Goal: Find specific page/section: Find specific page/section

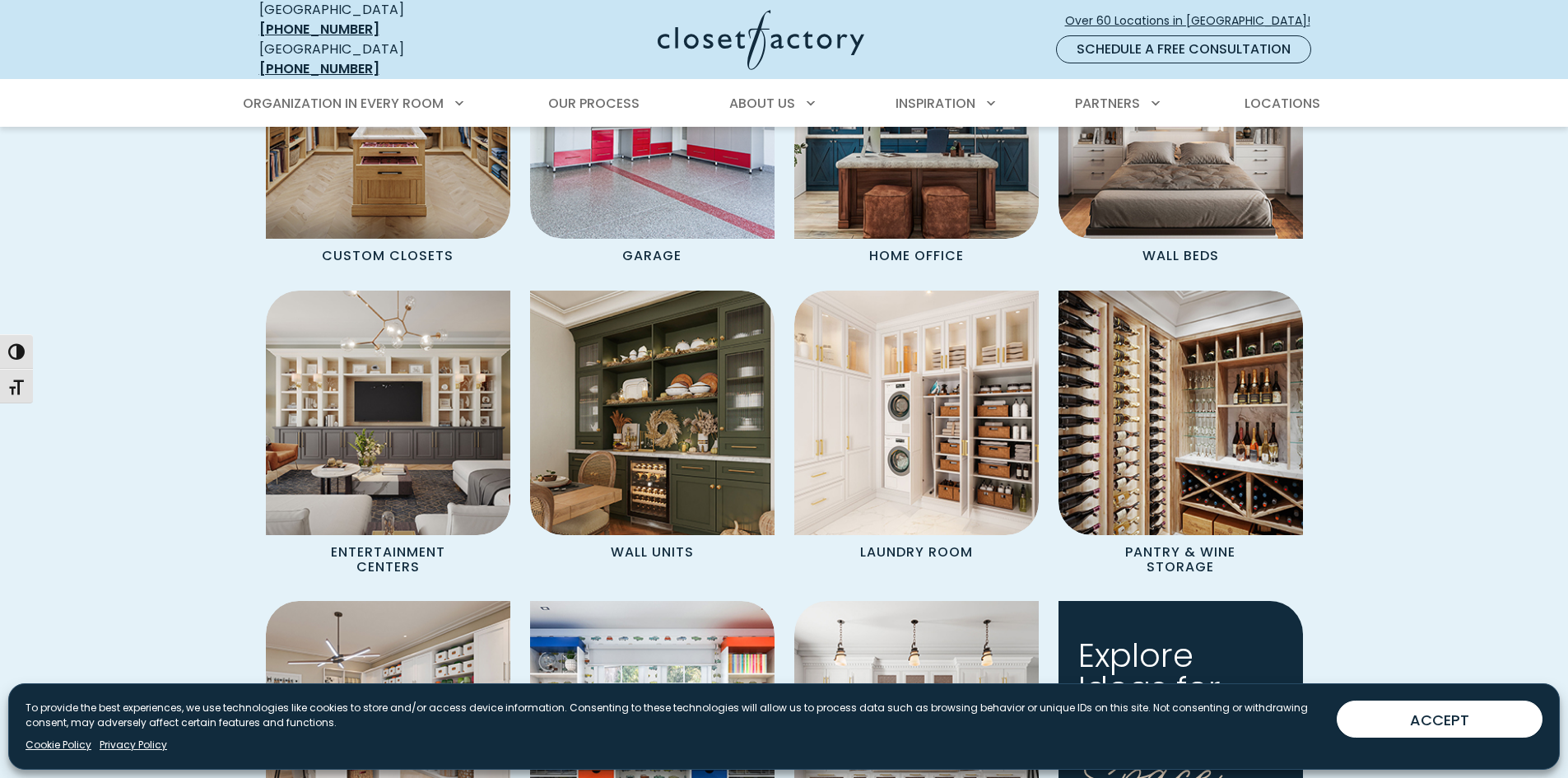
scroll to position [1574, 0]
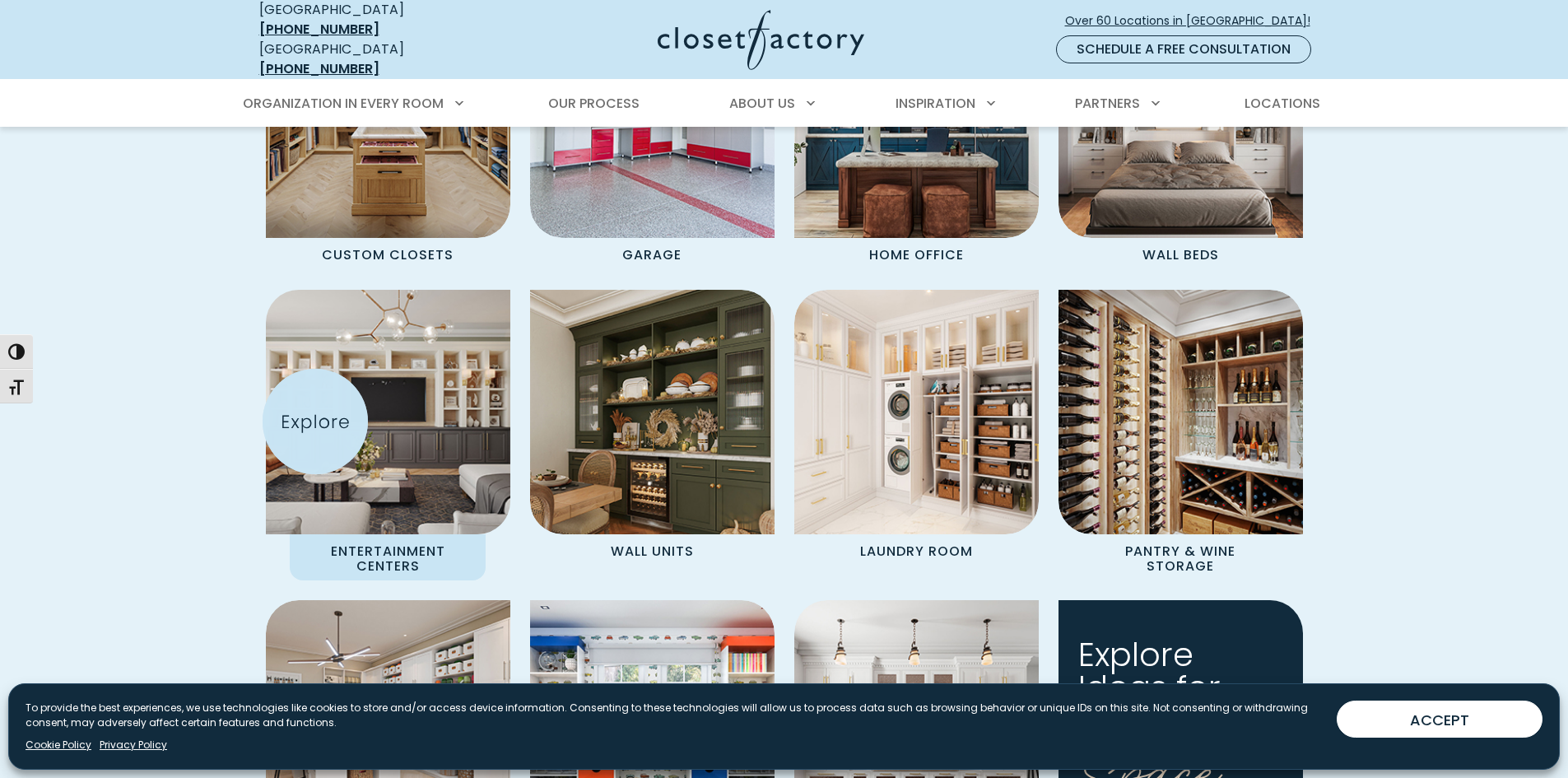
click at [315, 422] on img "Spaces Grid" at bounding box center [388, 413] width 269 height 269
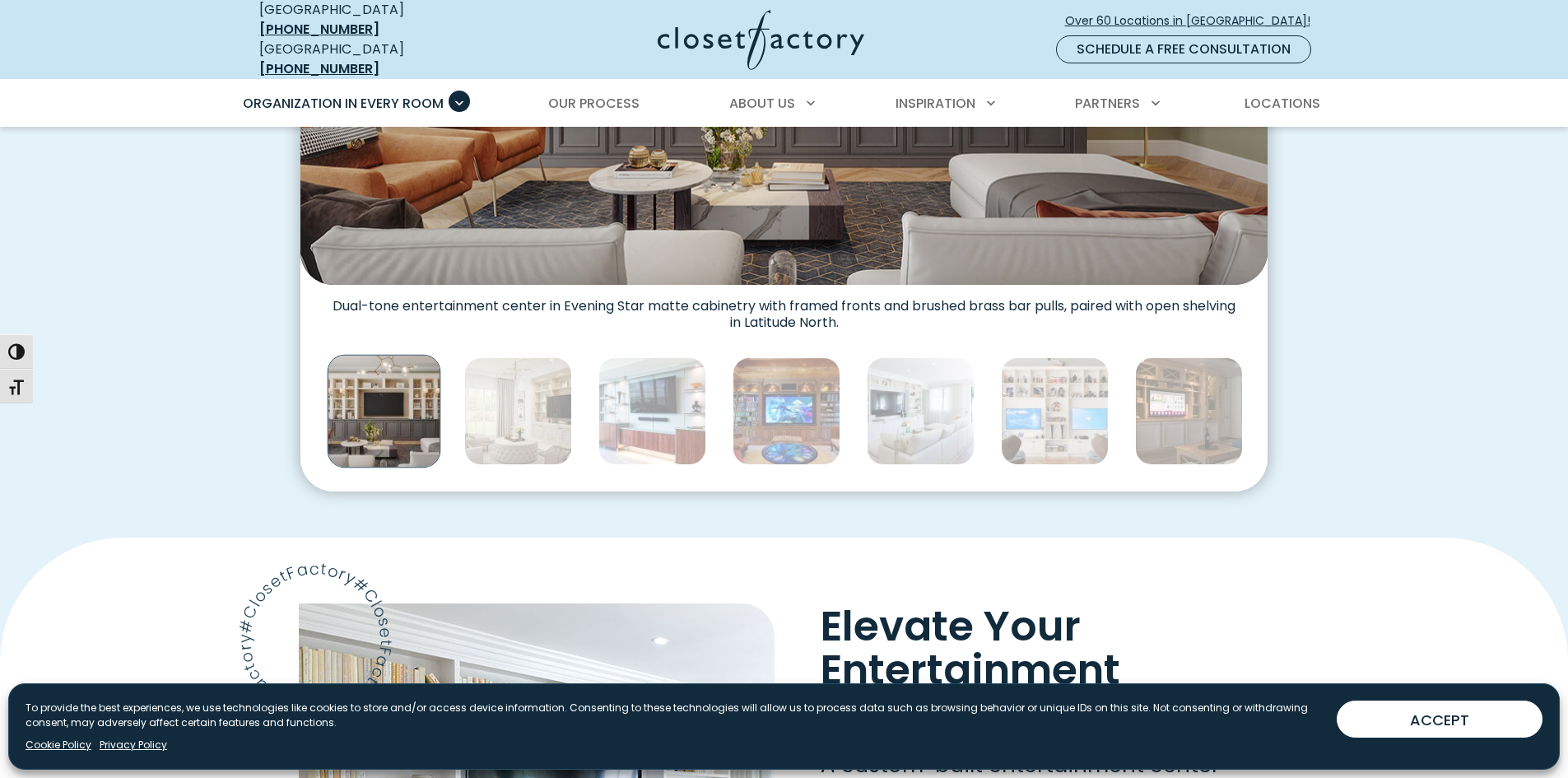
scroll to position [835, 0]
click at [488, 409] on img "Thumbnail Gallery" at bounding box center [519, 411] width 108 height 108
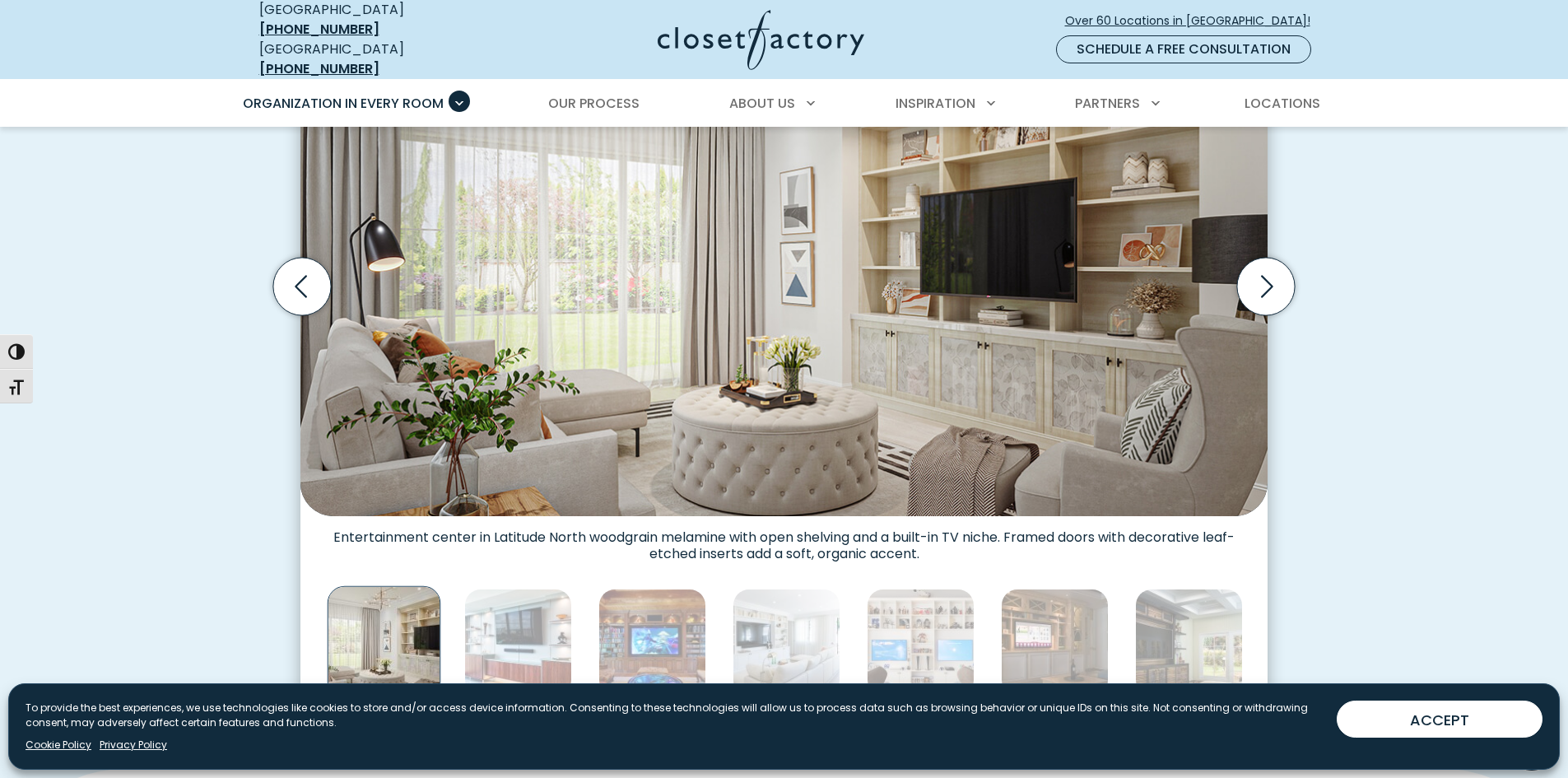
scroll to position [604, 0]
click at [530, 634] on img "Thumbnail Gallery" at bounding box center [519, 642] width 108 height 108
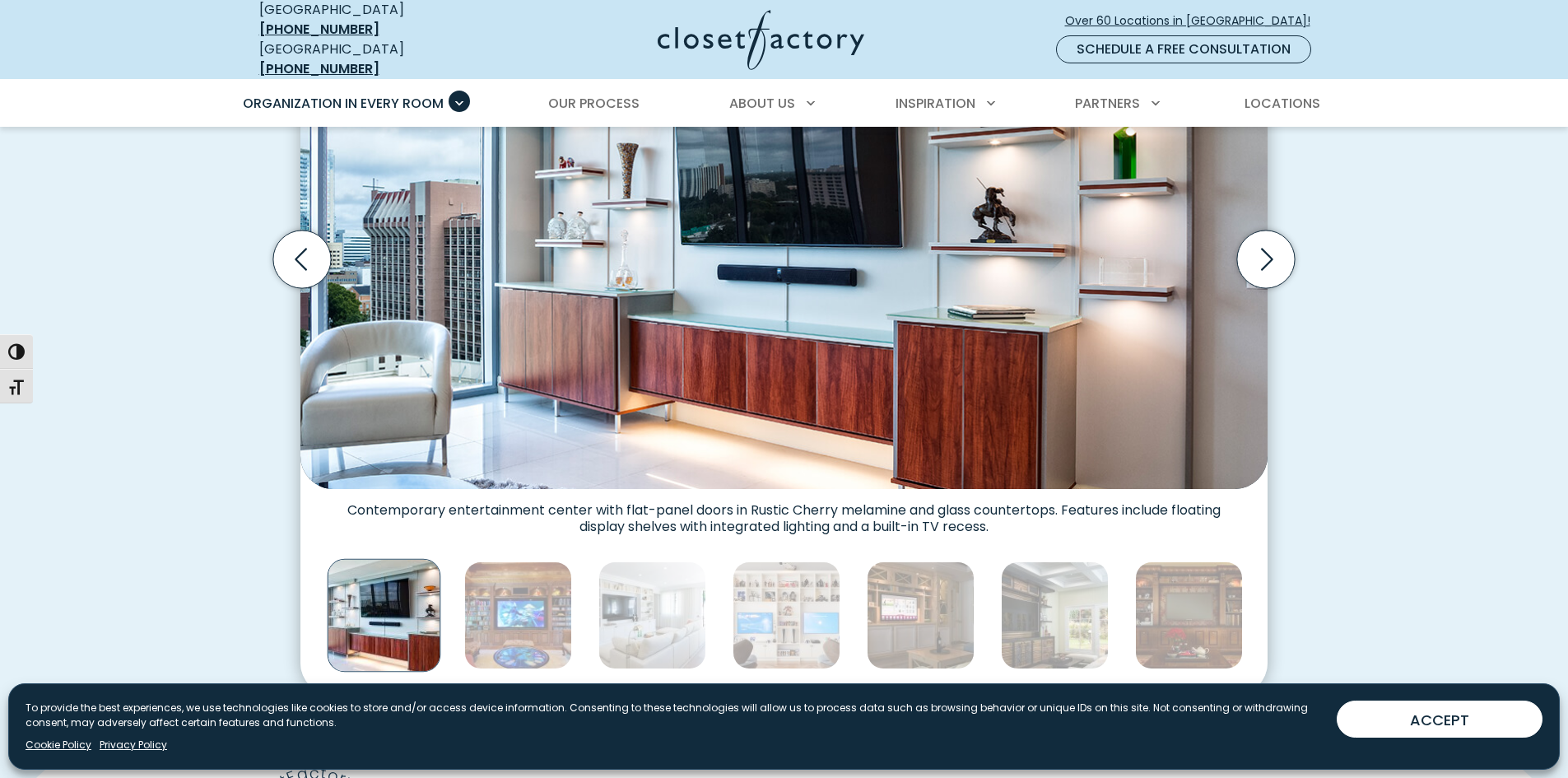
scroll to position [631, 0]
click at [658, 606] on img "Thumbnail Gallery" at bounding box center [652, 615] width 108 height 108
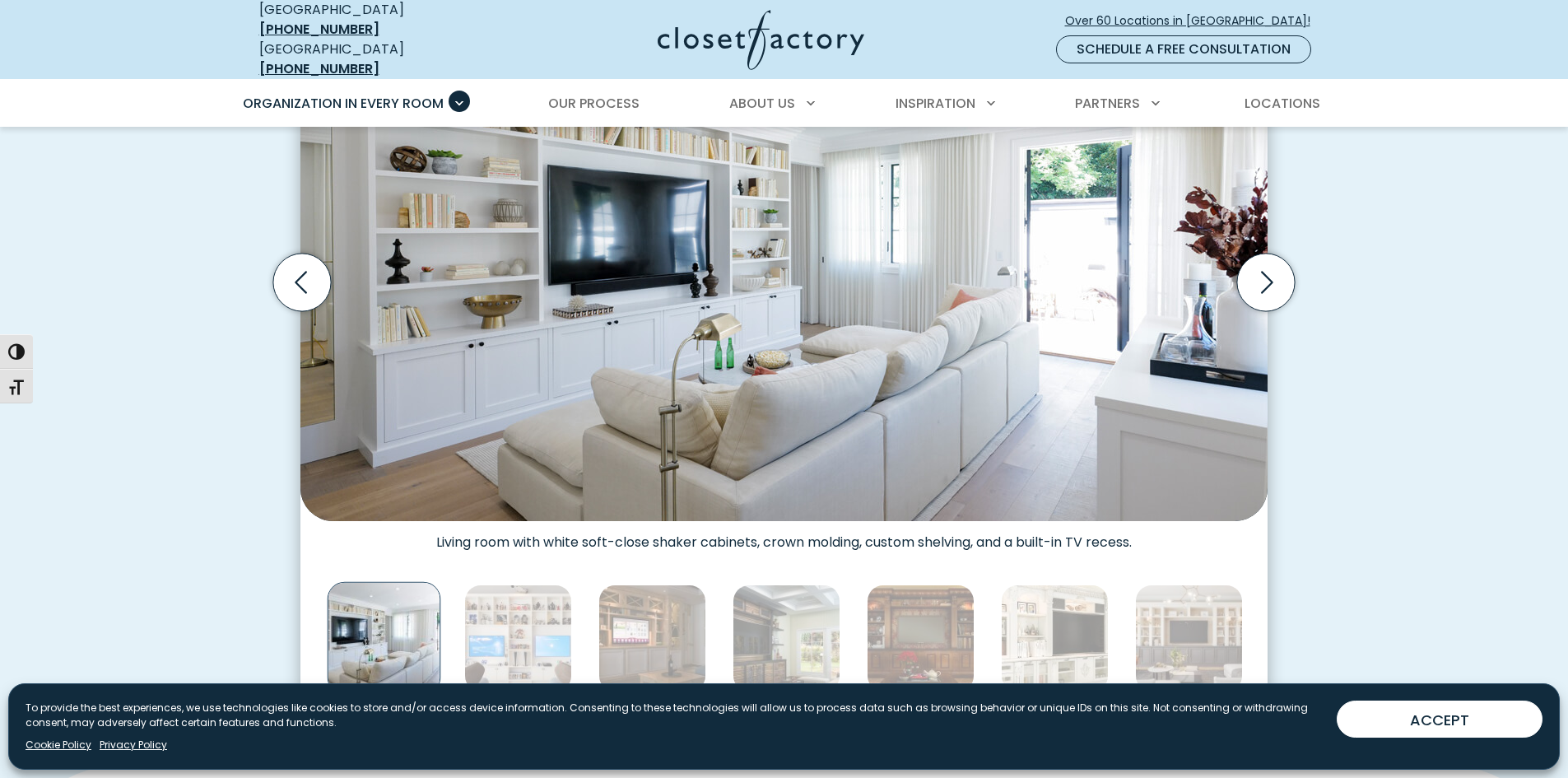
scroll to position [608, 0]
click at [526, 612] on img "Thumbnail Gallery" at bounding box center [519, 638] width 108 height 108
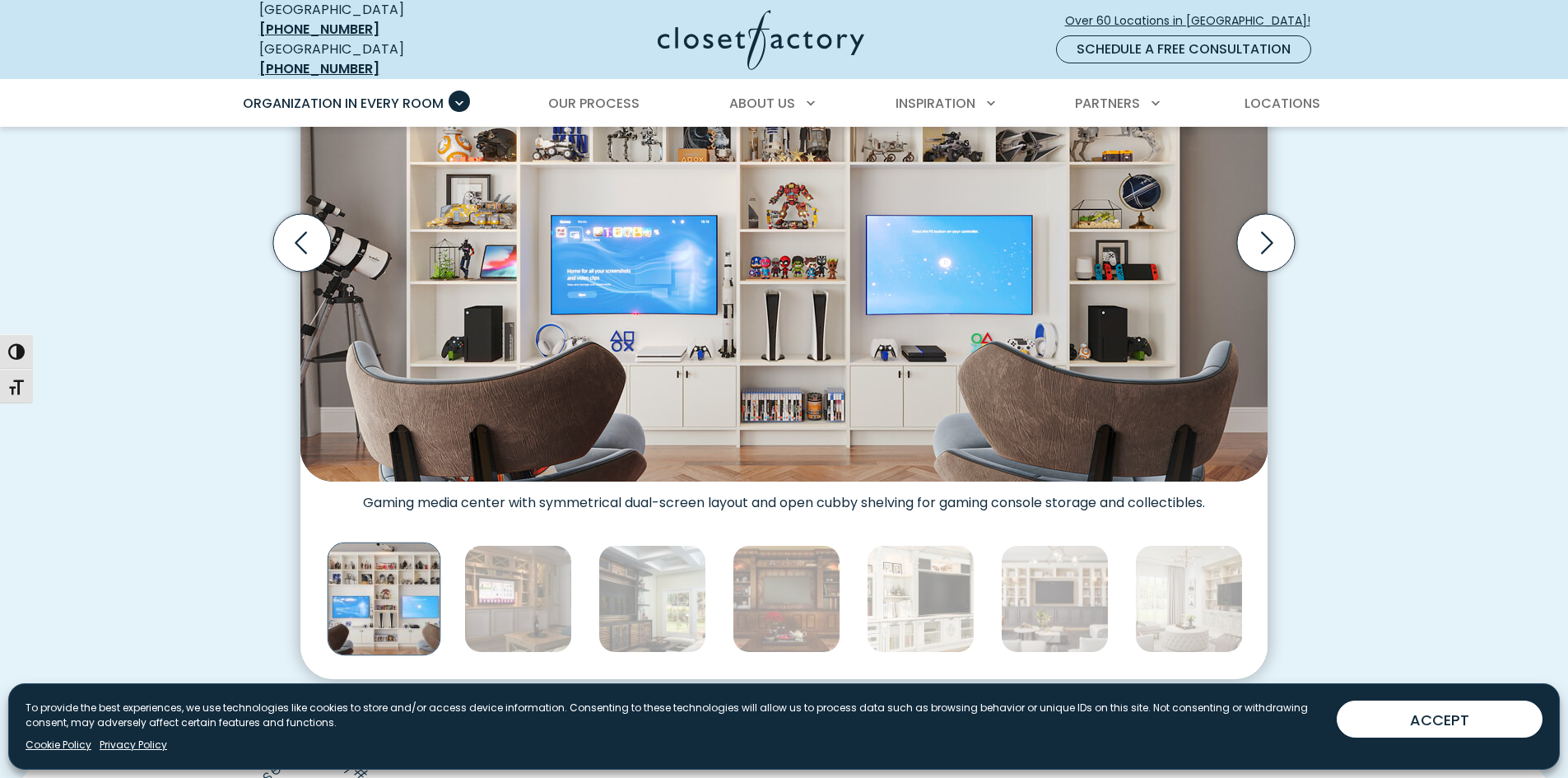
scroll to position [652, 0]
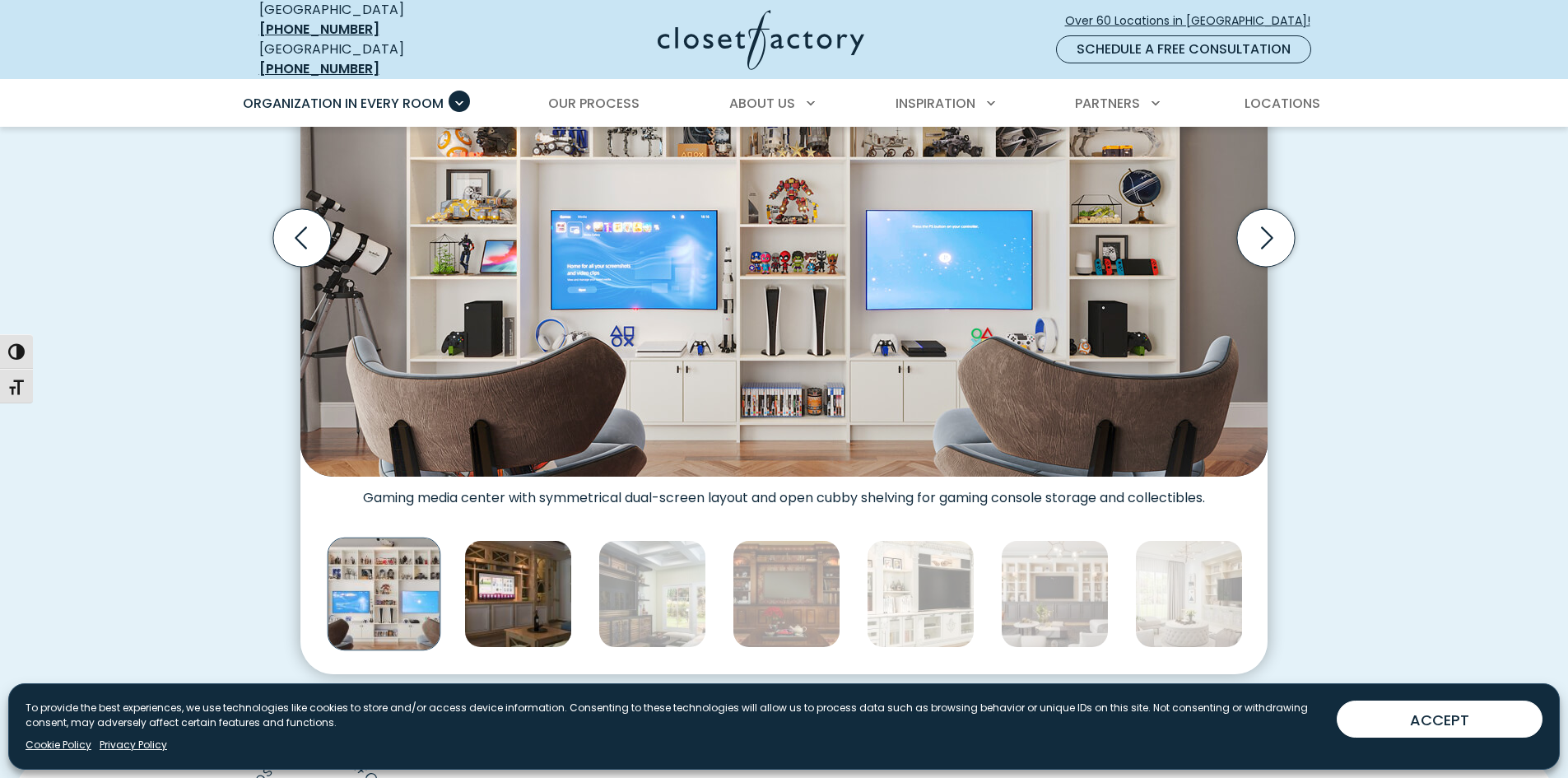
click at [526, 583] on img "Thumbnail Gallery" at bounding box center [519, 594] width 108 height 108
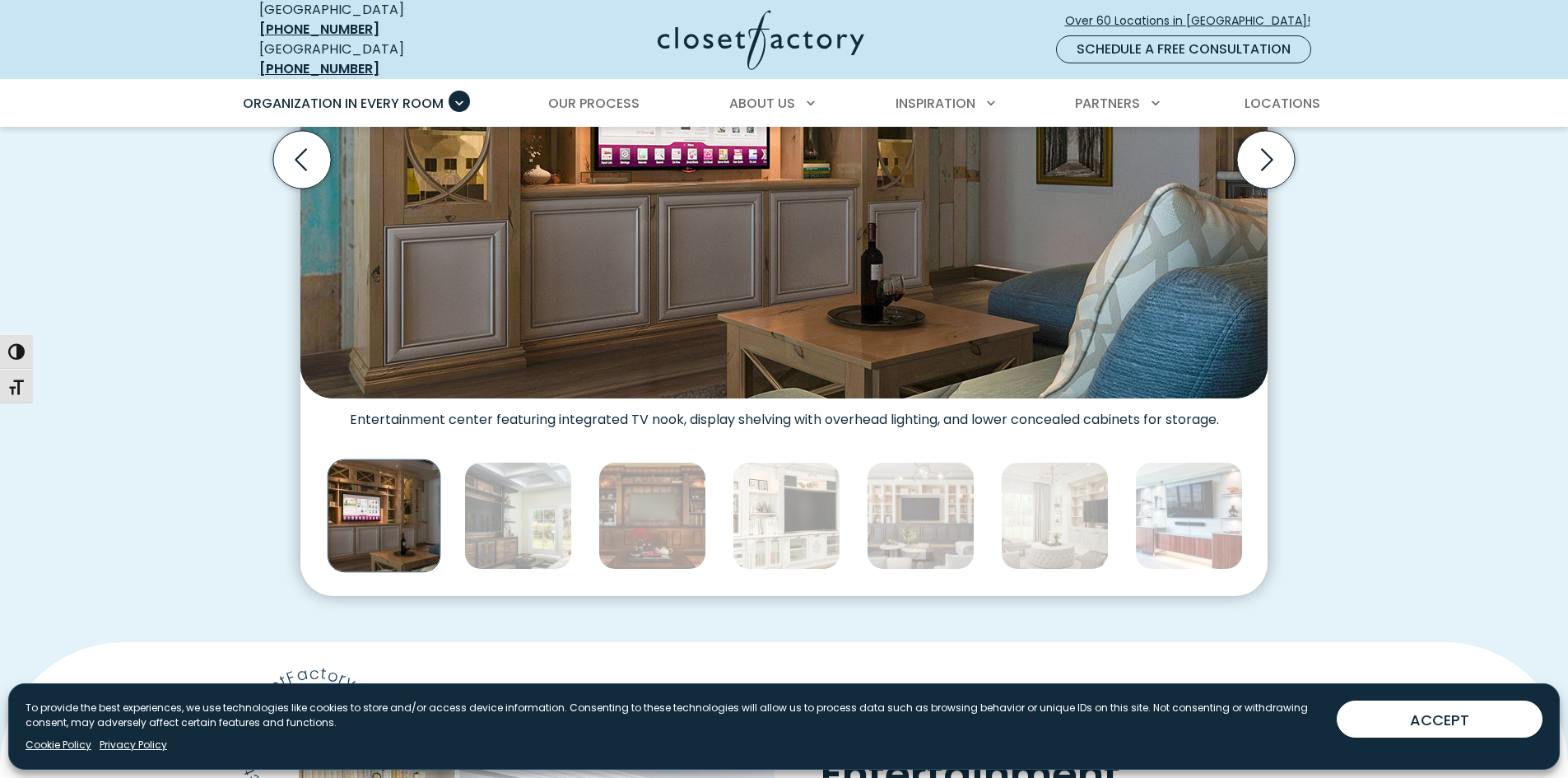
scroll to position [731, 0]
click at [490, 557] on div "Thumbnail Gallery" at bounding box center [383, 515] width 3636 height 121
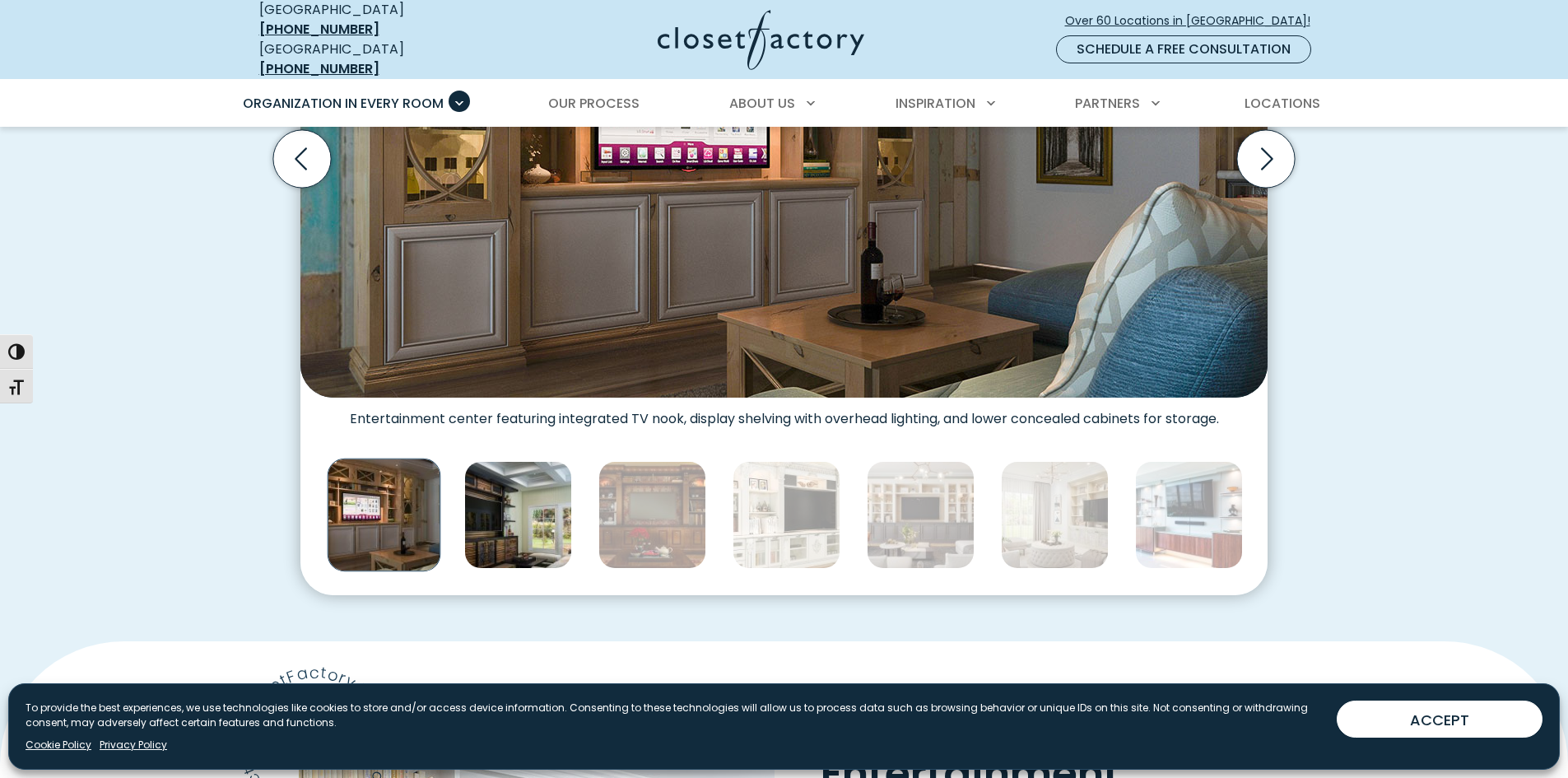
click at [518, 506] on img "Thumbnail Gallery" at bounding box center [519, 516] width 108 height 108
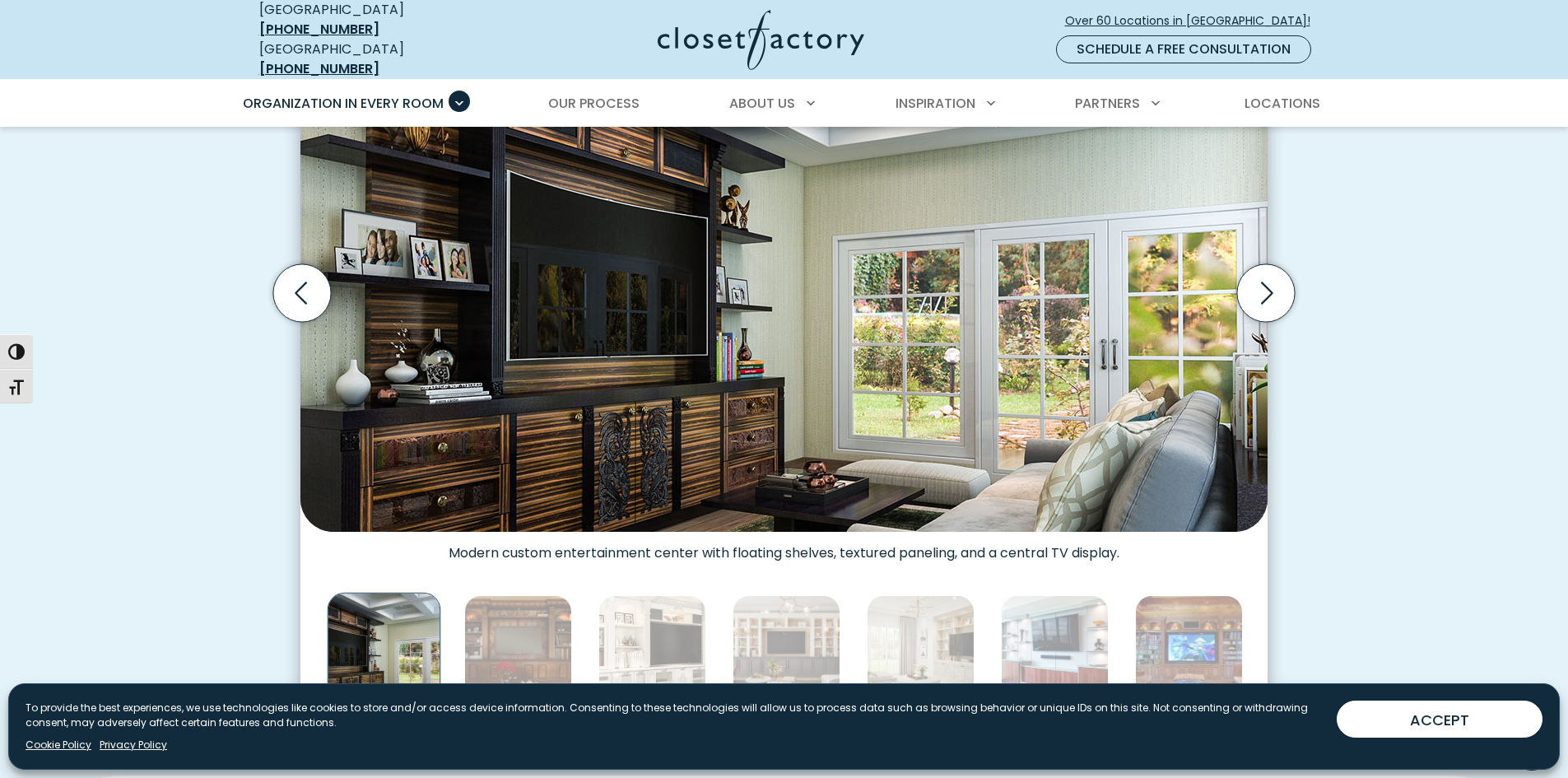
scroll to position [595, 0]
click at [1267, 280] on icon "Next slide" at bounding box center [1265, 293] width 57 height 57
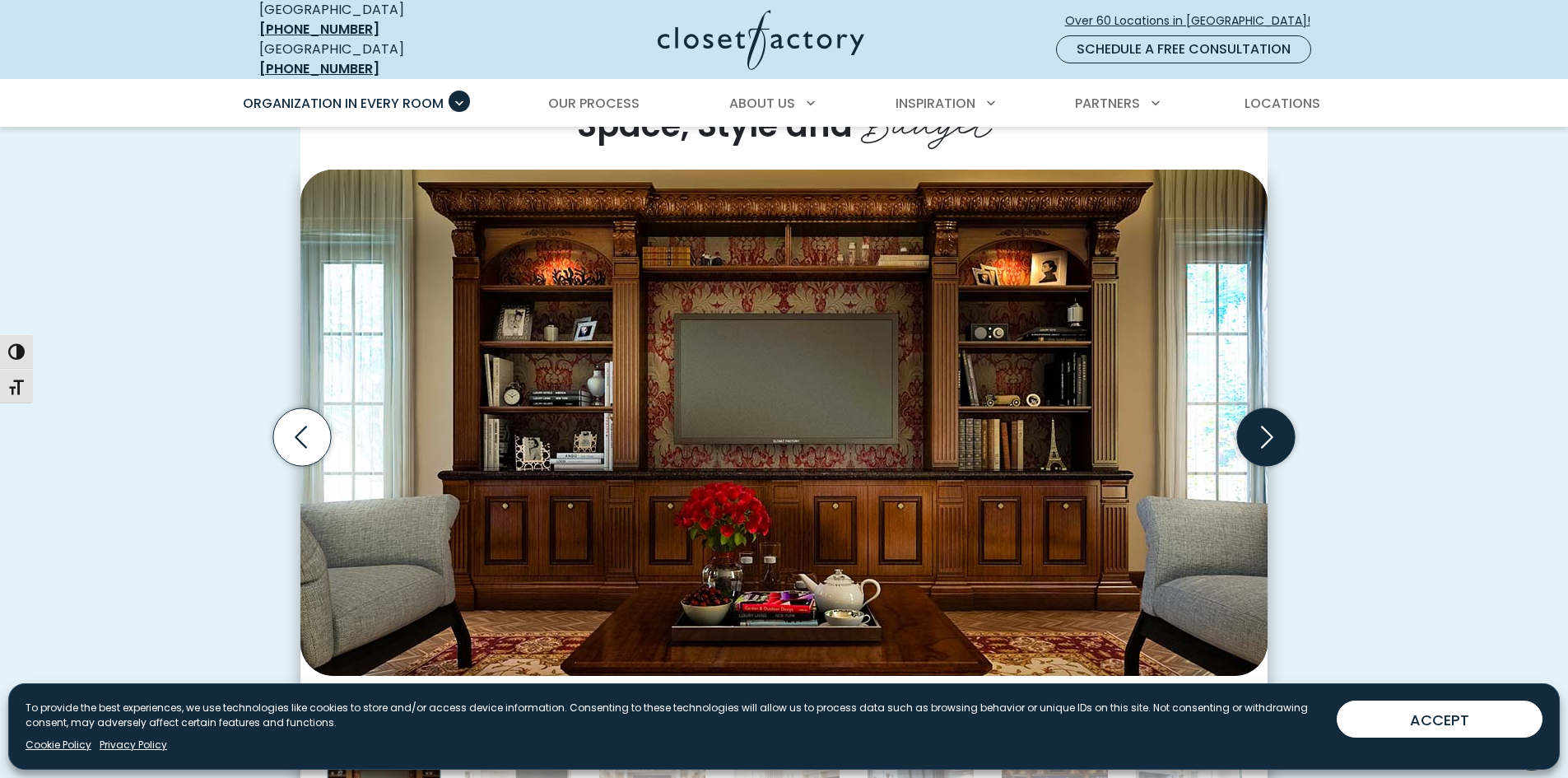
scroll to position [451, 0]
click at [1261, 412] on icon "Next slide" at bounding box center [1265, 437] width 57 height 57
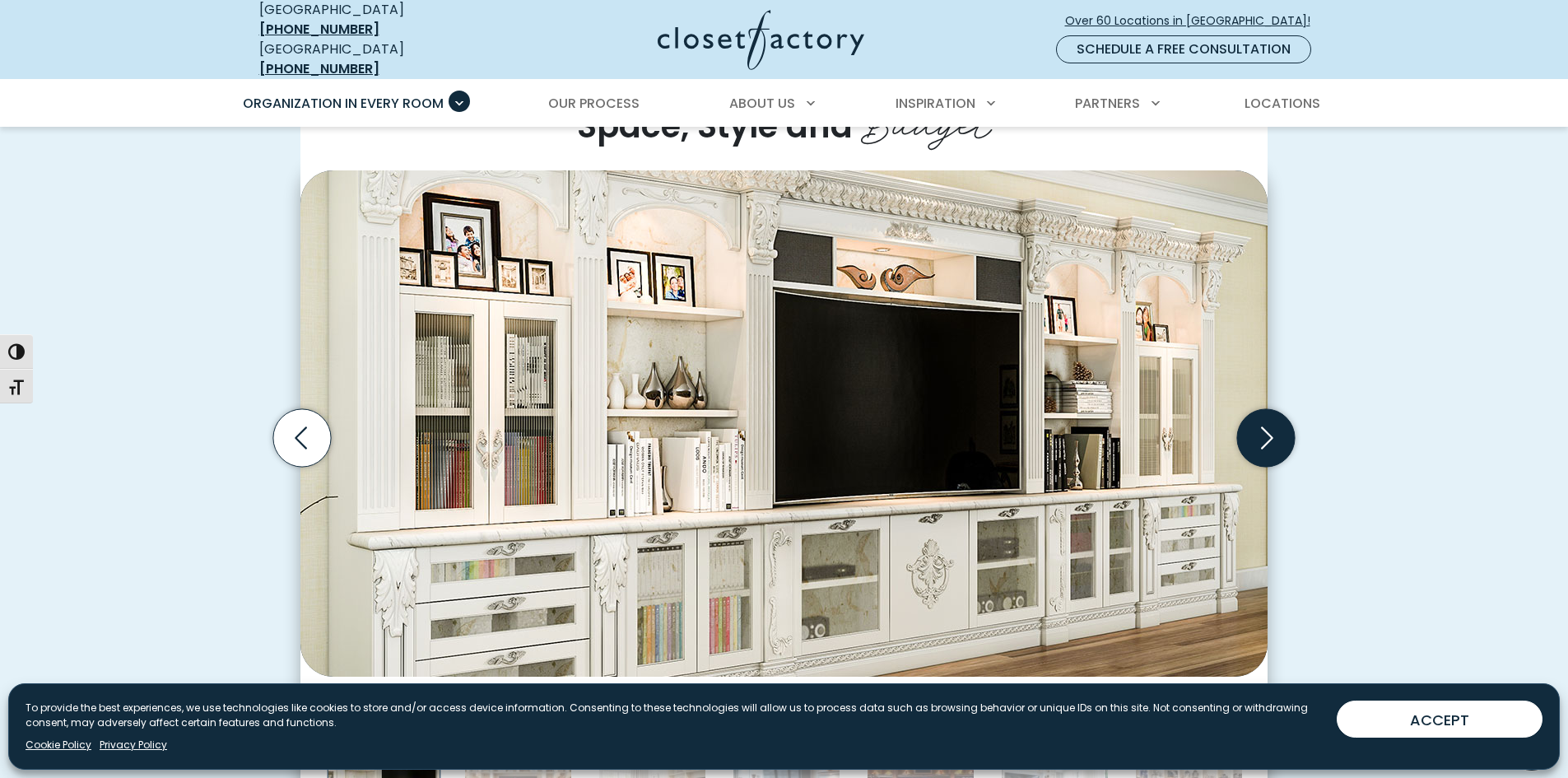
click at [1261, 412] on icon "Next slide" at bounding box center [1265, 437] width 57 height 57
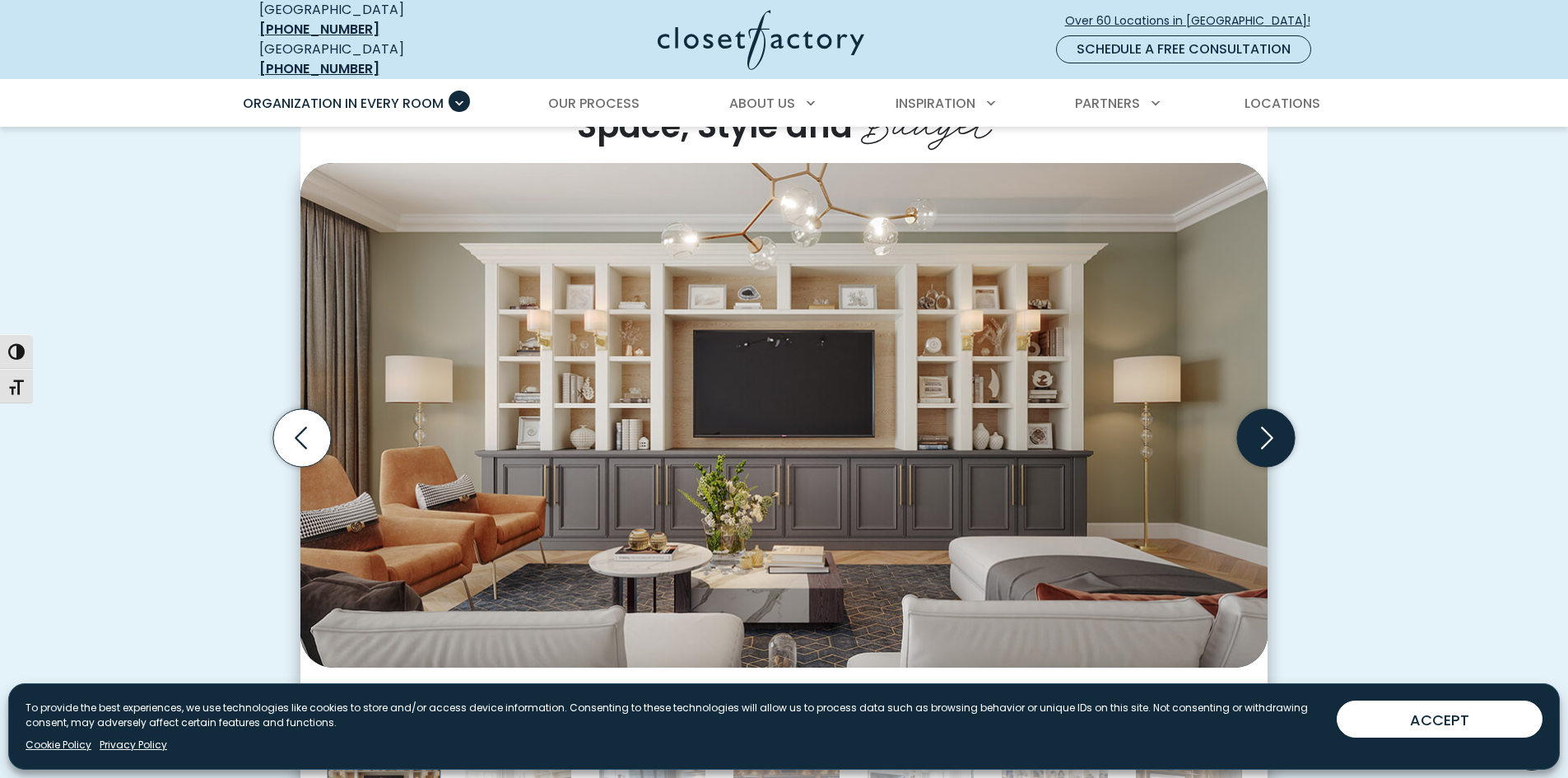
click at [1261, 412] on icon "Next slide" at bounding box center [1265, 437] width 57 height 57
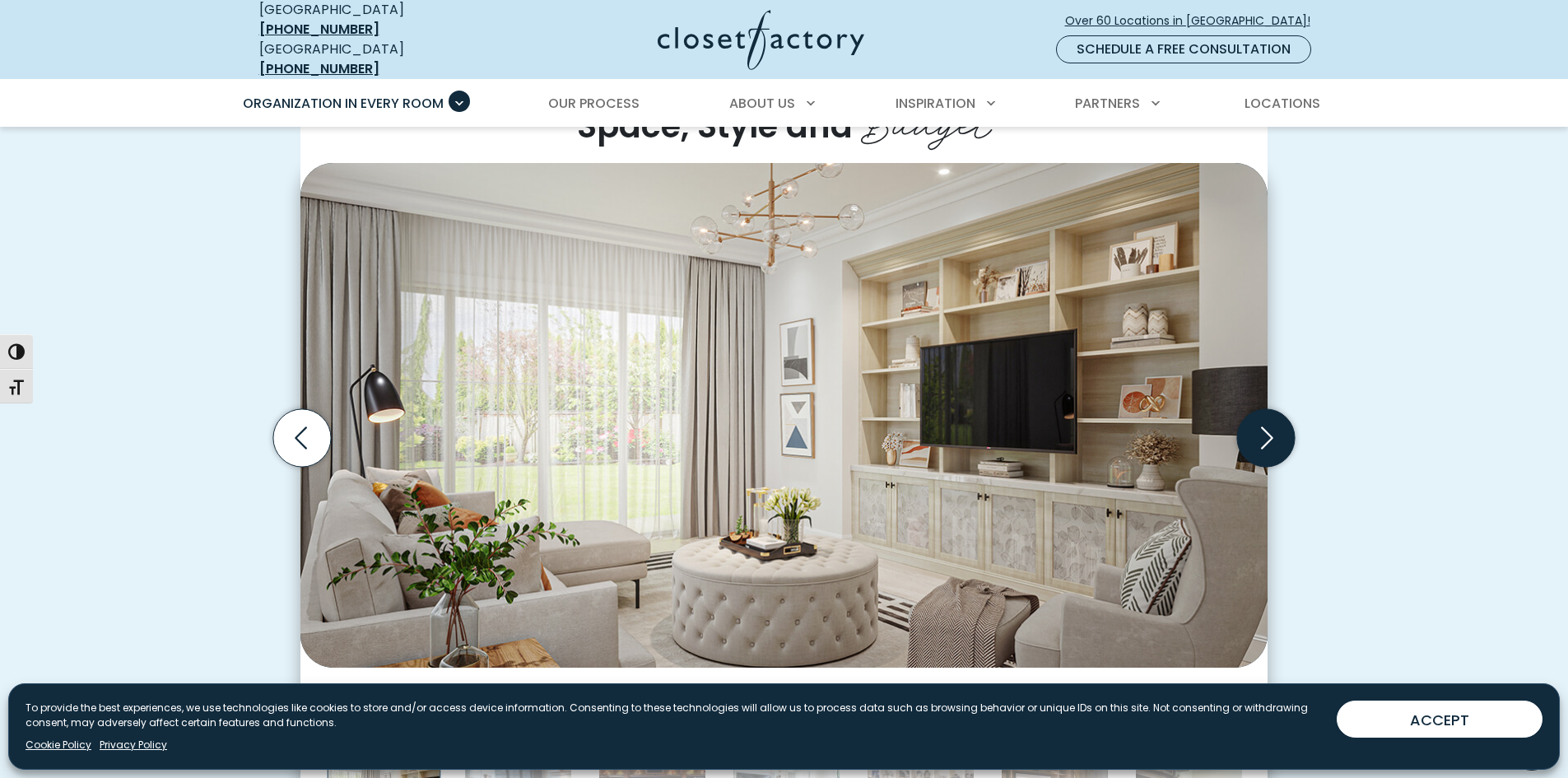
click at [1261, 412] on icon "Next slide" at bounding box center [1265, 437] width 57 height 57
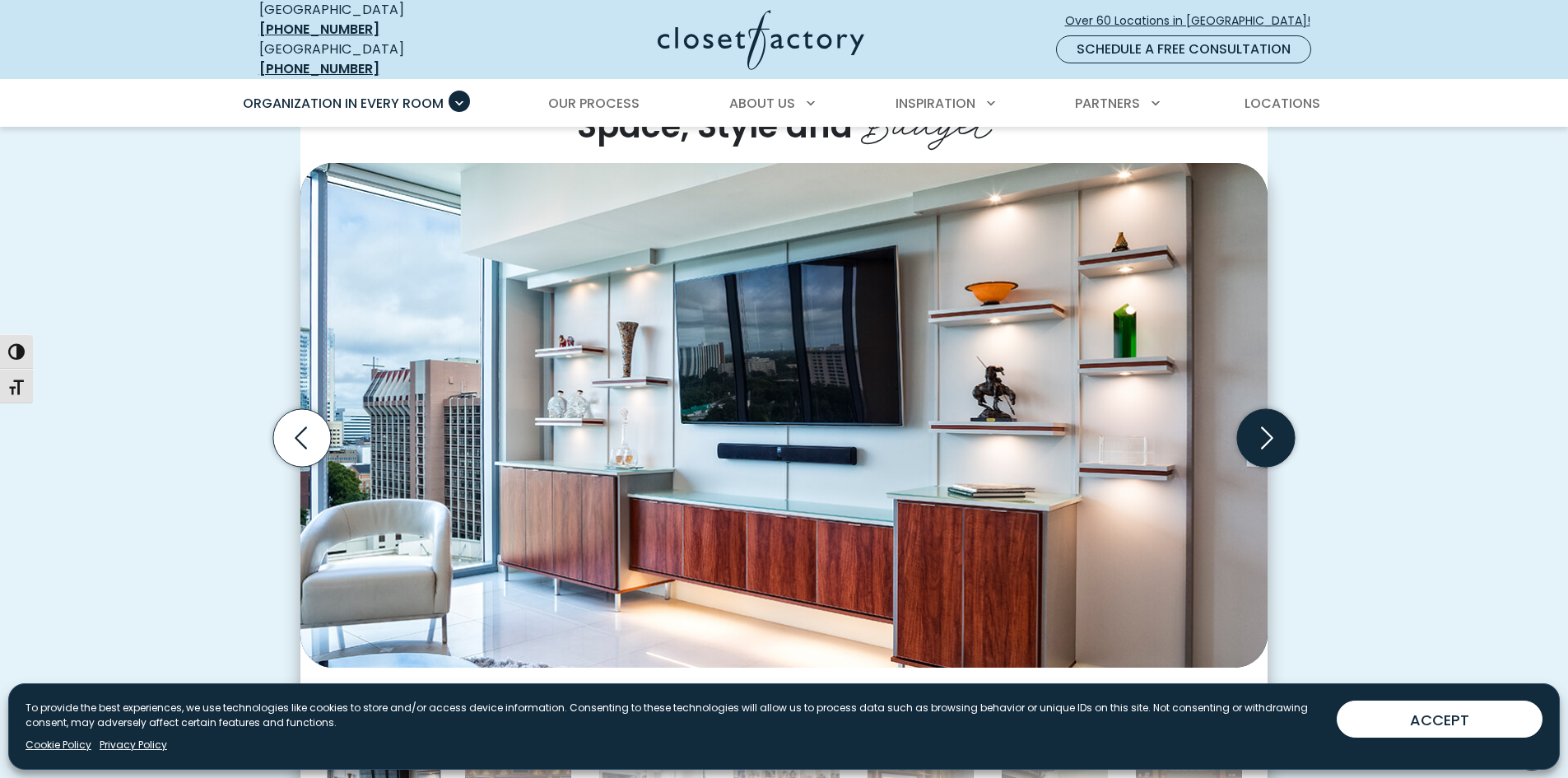
click at [1261, 412] on icon "Next slide" at bounding box center [1265, 437] width 57 height 57
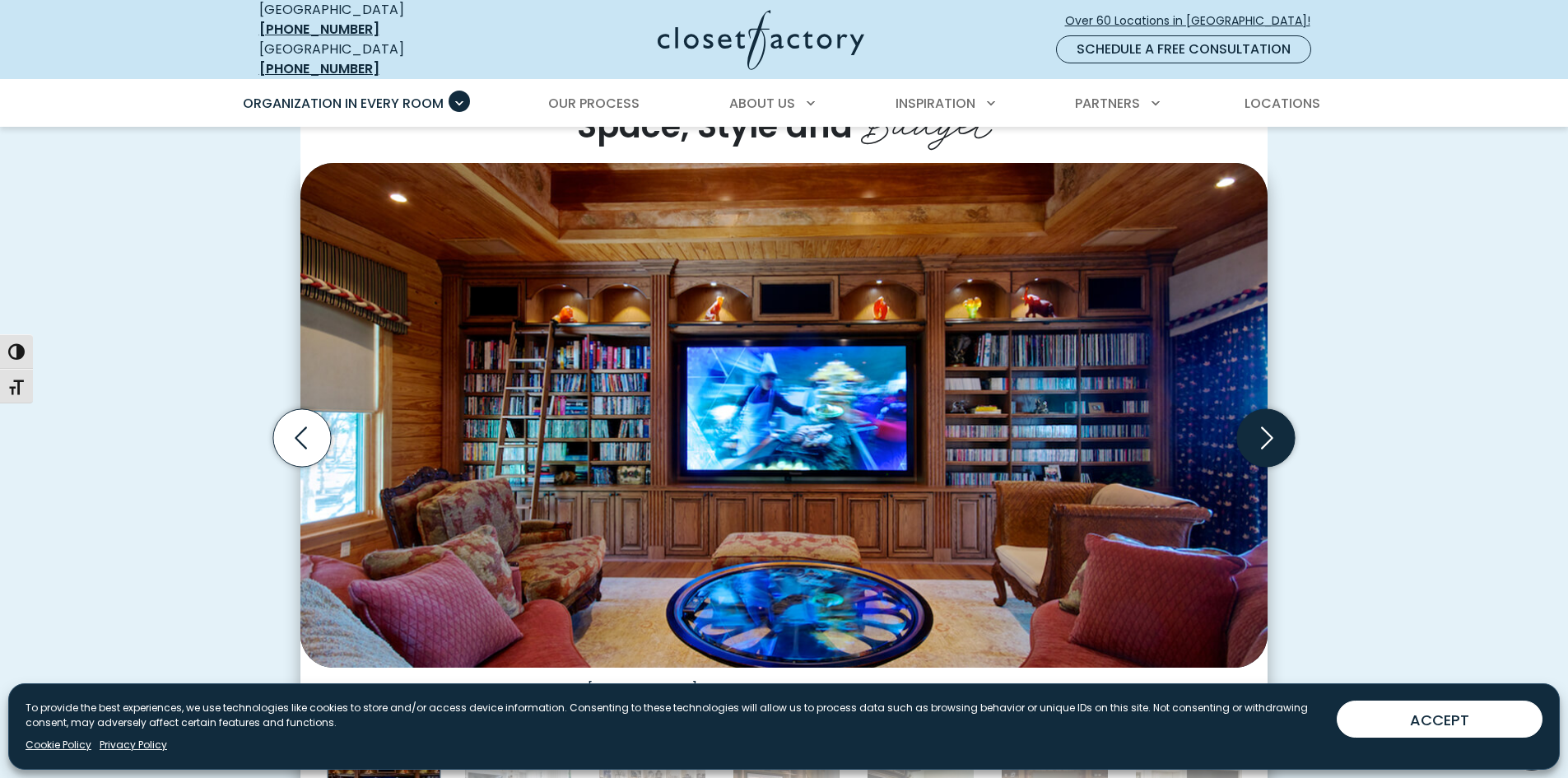
click at [1261, 412] on icon "Next slide" at bounding box center [1265, 437] width 57 height 57
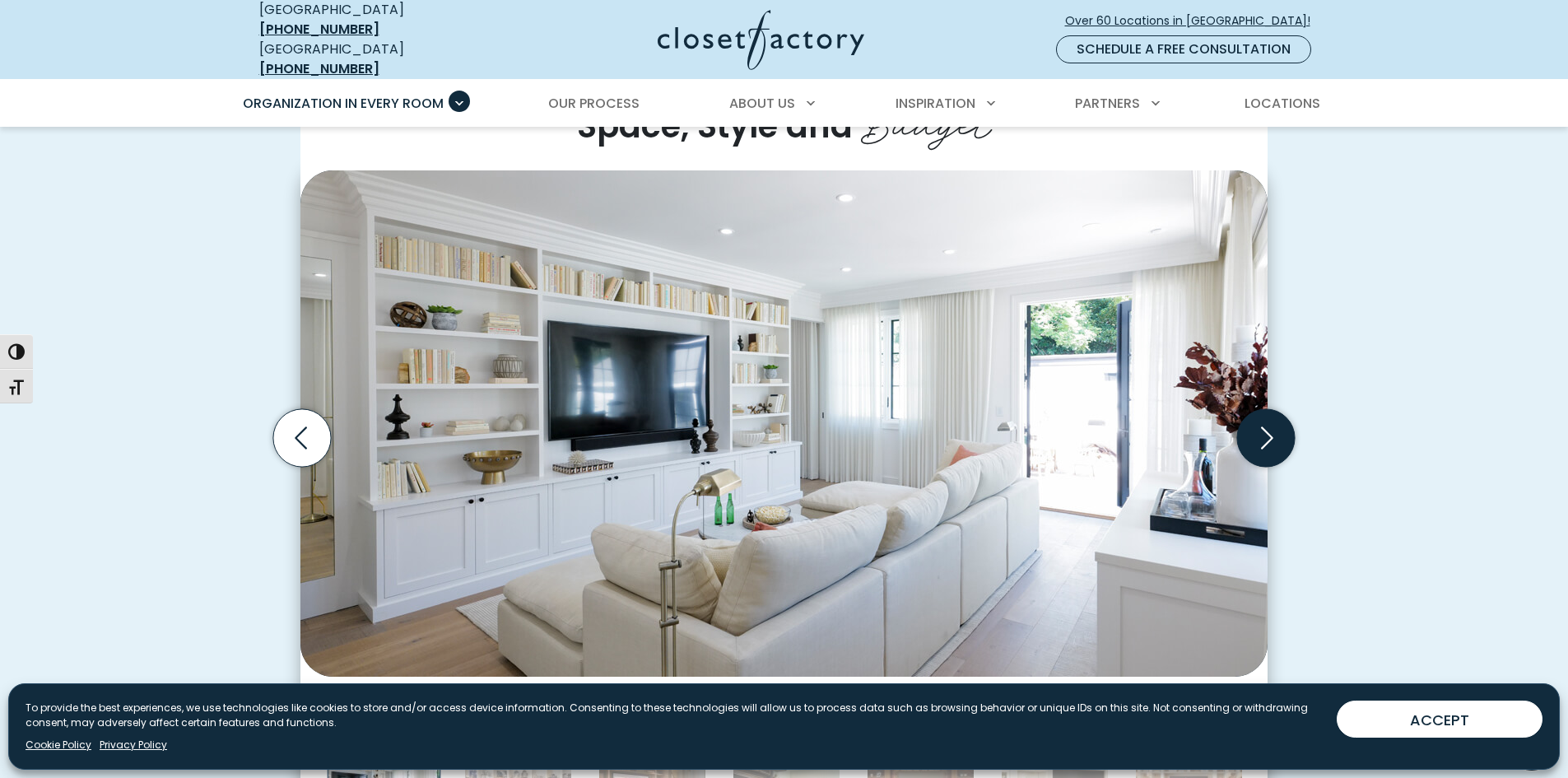
click at [1261, 412] on icon "Next slide" at bounding box center [1265, 437] width 57 height 57
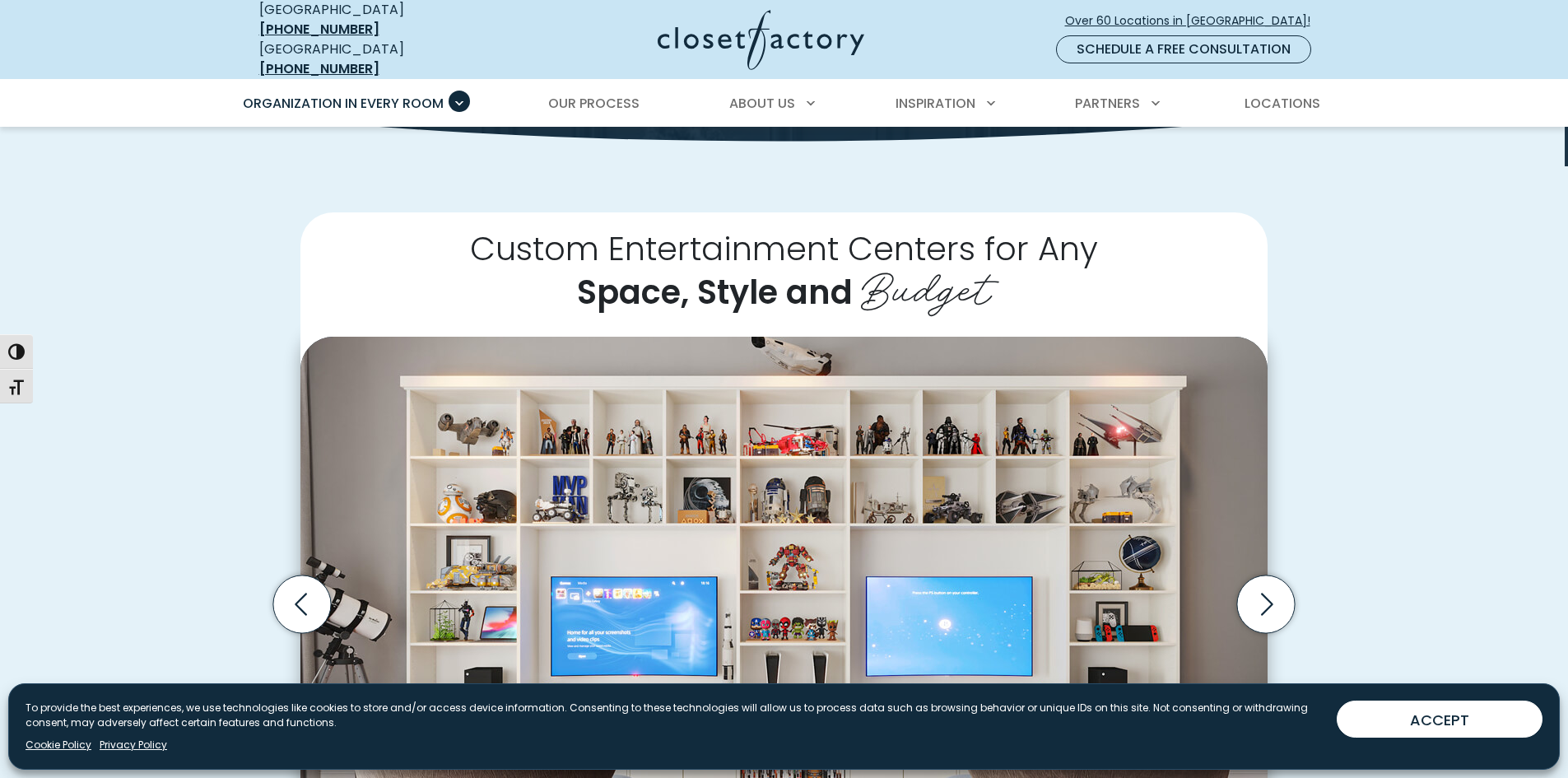
scroll to position [0, 0]
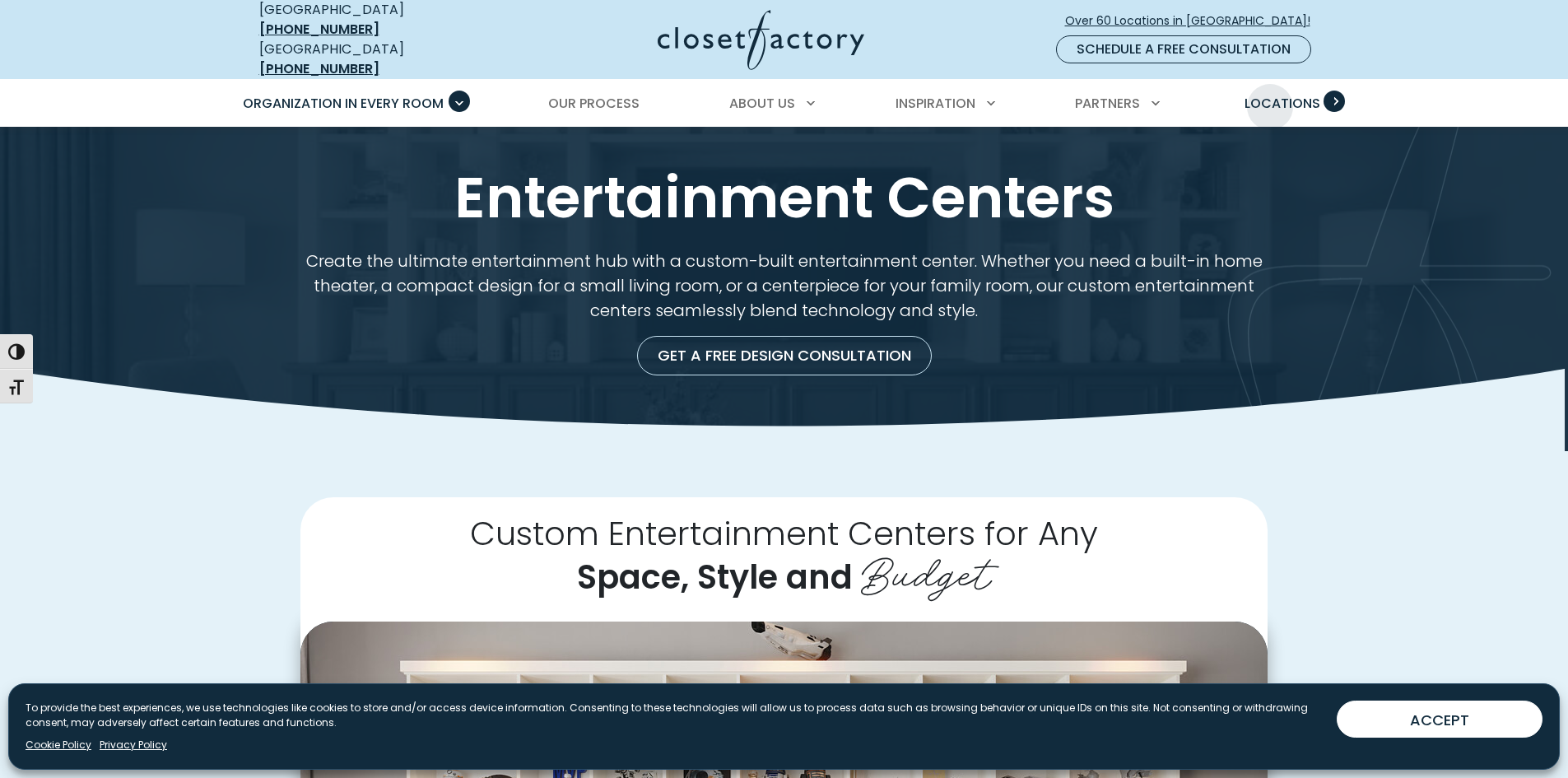
click at [1271, 94] on span "Locations" at bounding box center [1283, 103] width 75 height 19
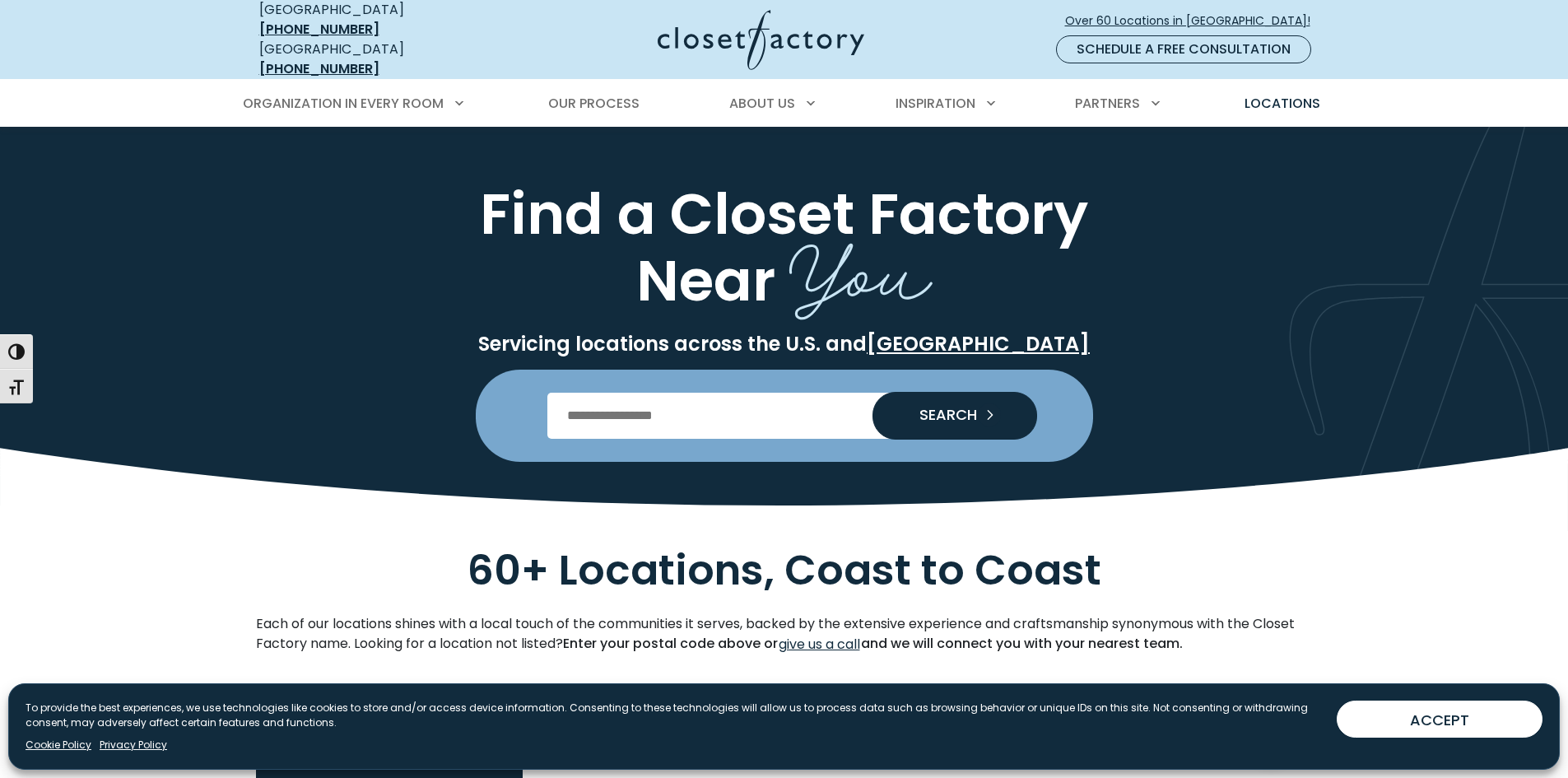
click at [739, 407] on input "Enter Postal Code" at bounding box center [784, 416] width 473 height 46
type input "*****"
click at [918, 407] on span "SEARCH" at bounding box center [941, 414] width 71 height 15
